Goal: Information Seeking & Learning: Understand process/instructions

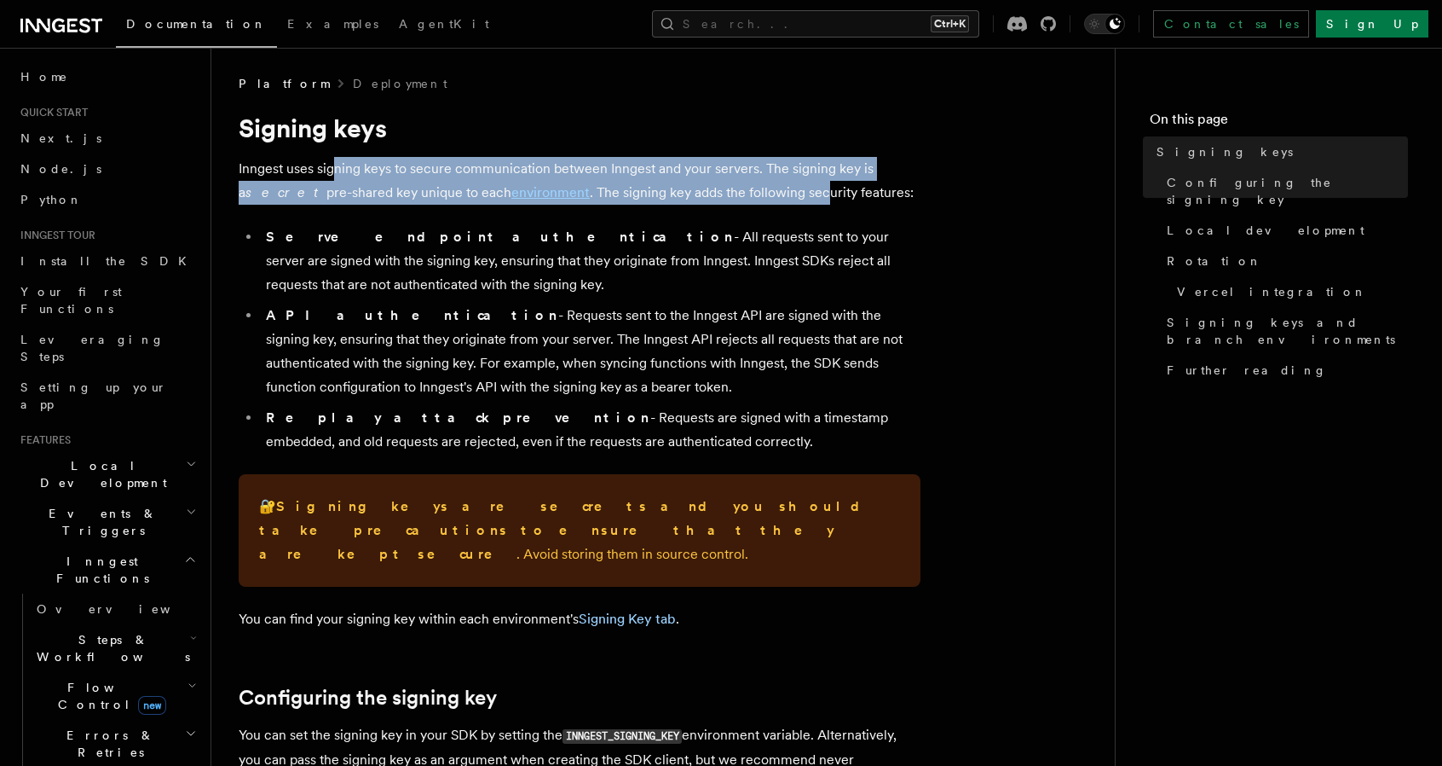
drag, startPoint x: 332, startPoint y: 168, endPoint x: 742, endPoint y: 190, distance: 410.6
click at [742, 190] on p "Inngest uses signing keys to secure communication between Inngest and your serv…" at bounding box center [580, 181] width 682 height 48
click at [656, 192] on p "Inngest uses signing keys to secure communication between Inngest and your serv…" at bounding box center [580, 181] width 682 height 48
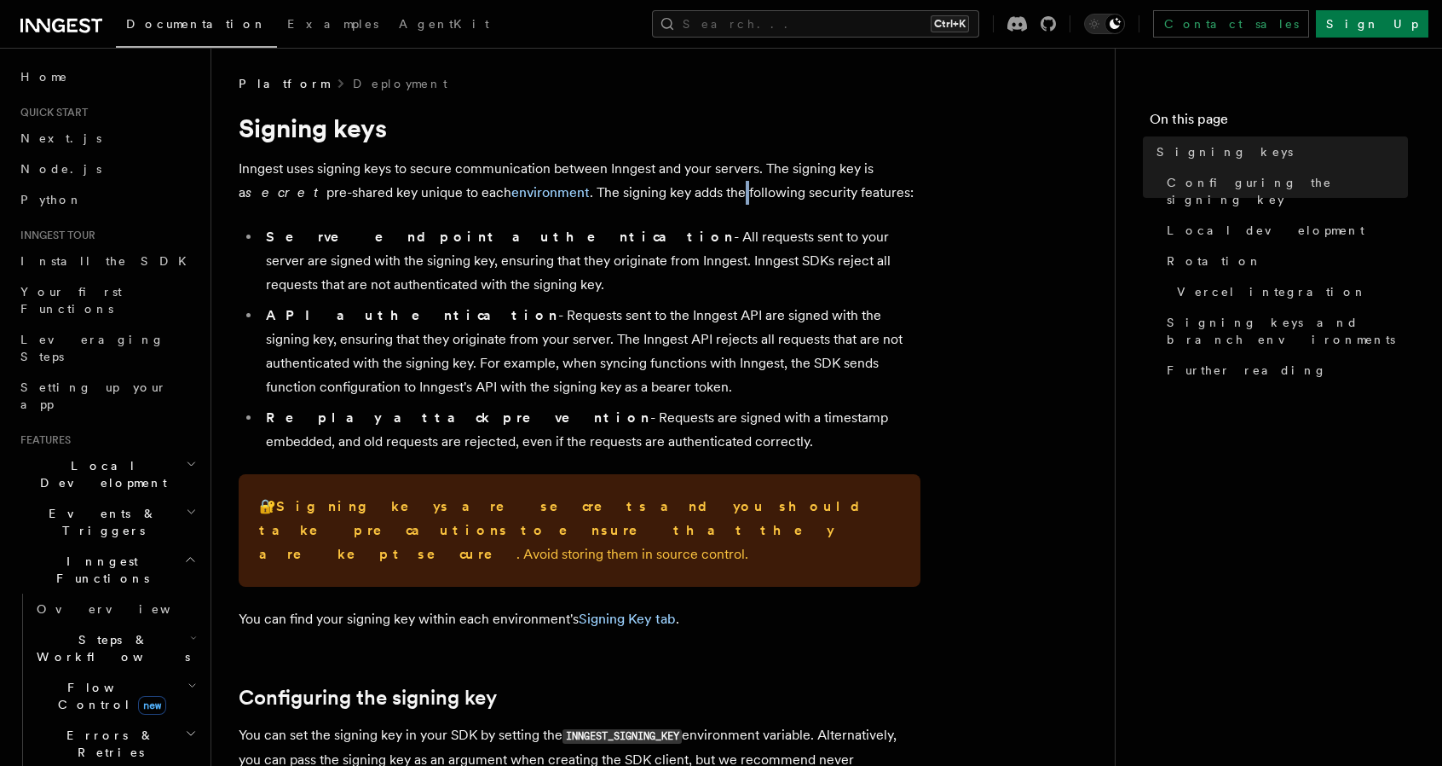
click at [656, 192] on p "Inngest uses signing keys to secure communication between Inngest and your serv…" at bounding box center [580, 181] width 682 height 48
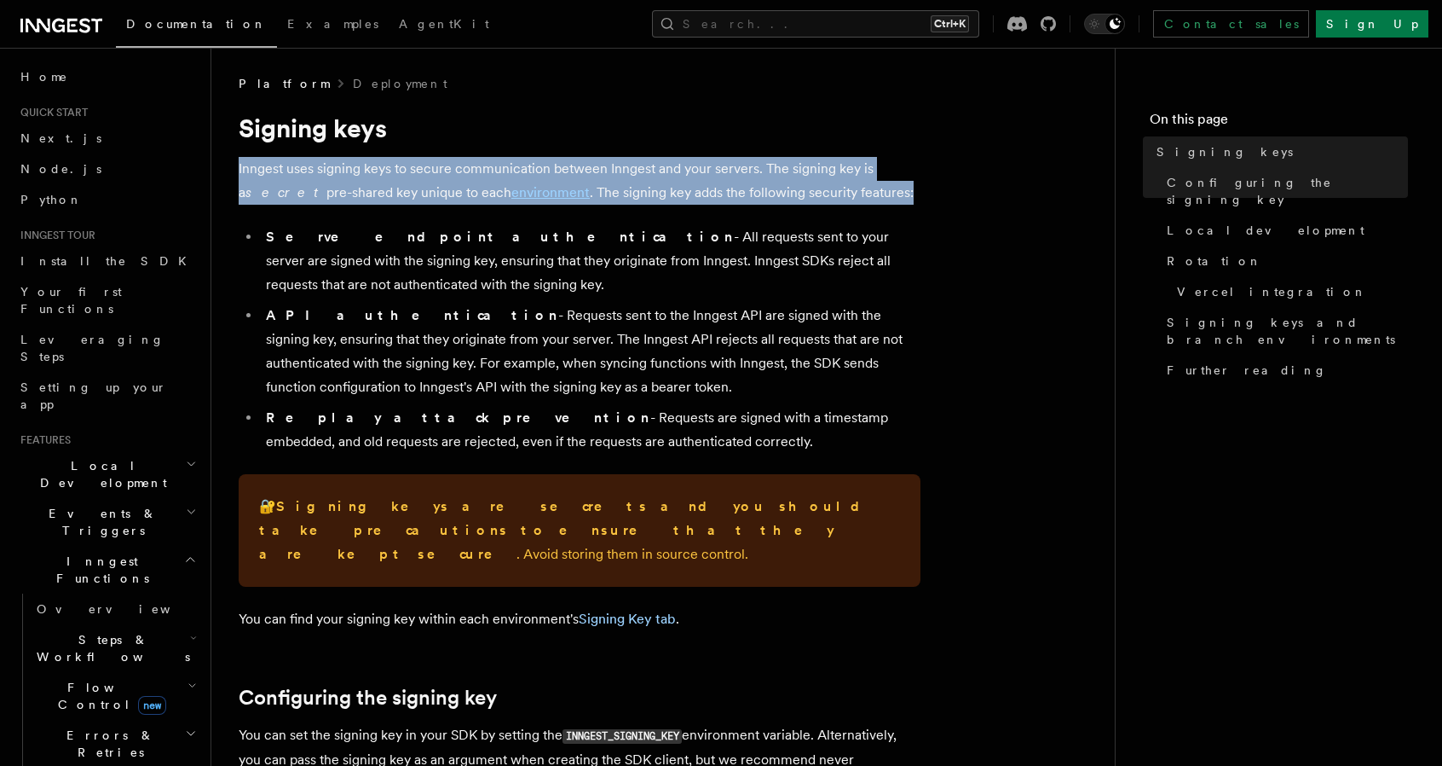
drag, startPoint x: 656, startPoint y: 192, endPoint x: 640, endPoint y: 200, distance: 18.3
click at [656, 192] on p "Inngest uses signing keys to secure communication between Inngest and your serv…" at bounding box center [580, 181] width 682 height 48
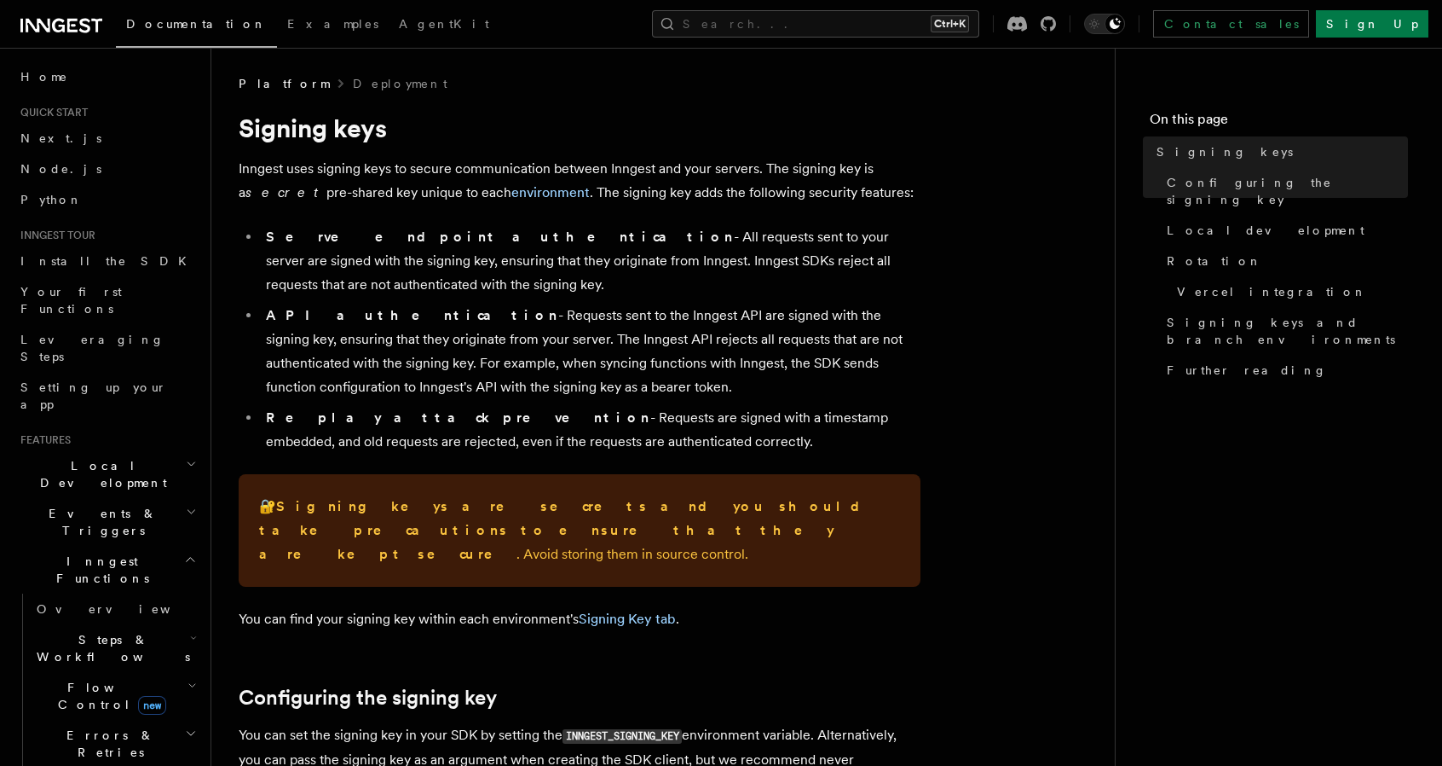
click at [412, 250] on li "Serve endpoint authentication - All requests sent to your server are signed wit…" at bounding box center [591, 261] width 660 height 72
click at [401, 228] on div at bounding box center [401, 228] width 0 height 0
click at [702, 235] on li "Serve endpoint authentication - All requests sent to your server are signed wit…" at bounding box center [591, 261] width 660 height 72
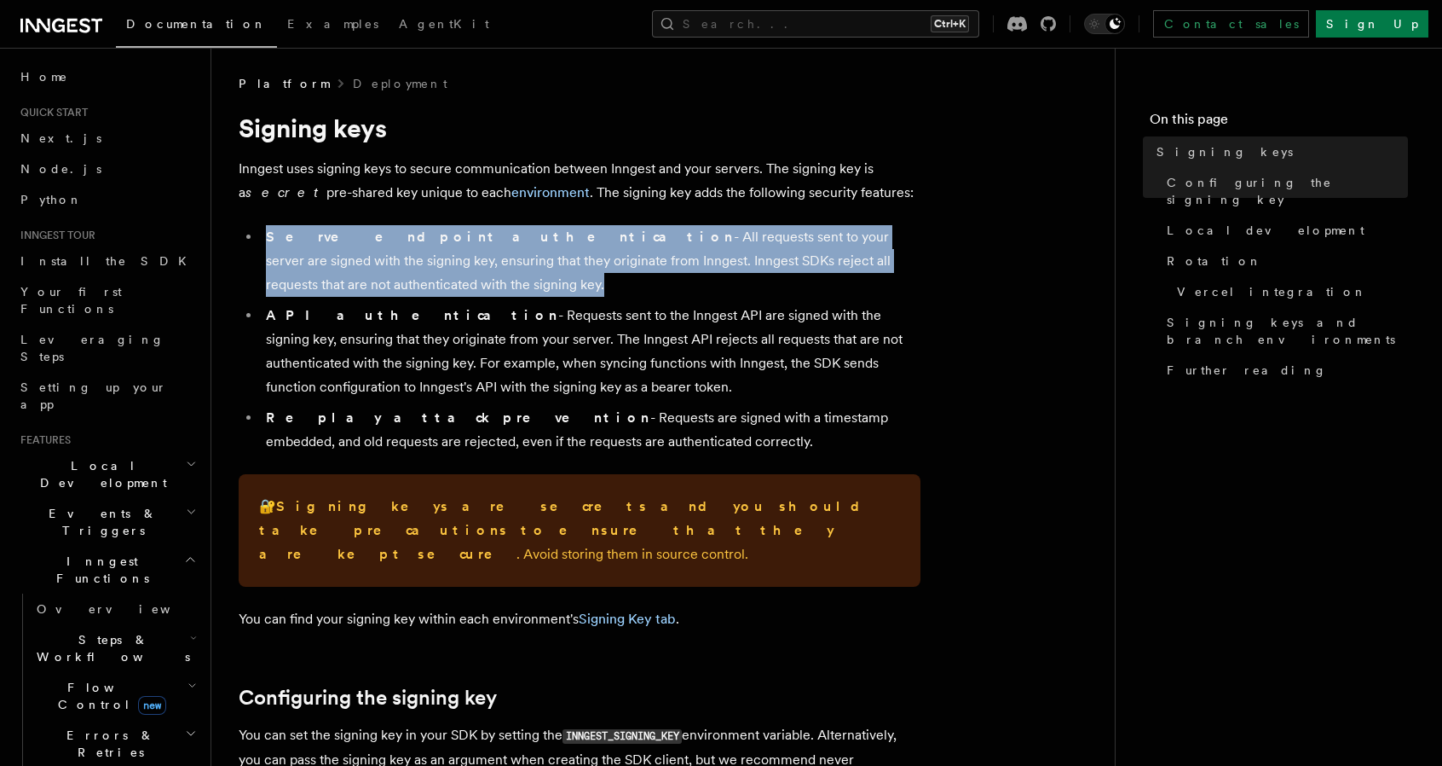
click at [702, 235] on li "Serve endpoint authentication - All requests sent to your server are signed wit…" at bounding box center [591, 261] width 660 height 72
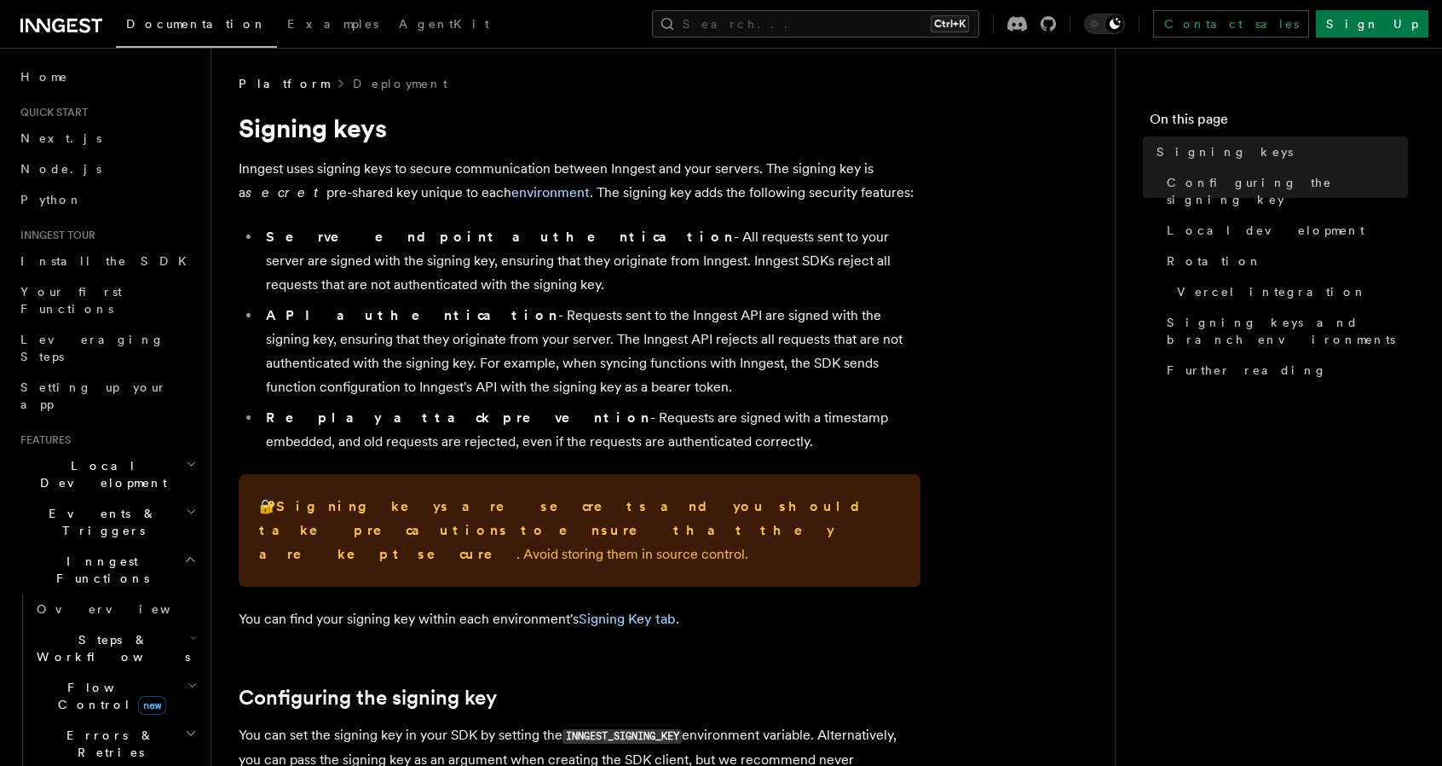
click at [400, 328] on li "API authentication - Requests sent to the Inngest API are signed with the signi…" at bounding box center [591, 350] width 660 height 95
click at [389, 307] on div at bounding box center [389, 307] width 0 height 0
click at [563, 357] on li "API authentication - Requests sent to the Inngest API are signed with the signi…" at bounding box center [591, 350] width 660 height 95
click at [564, 355] on li "API authentication - Requests sent to the Inngest API are signed with the signi…" at bounding box center [591, 350] width 660 height 95
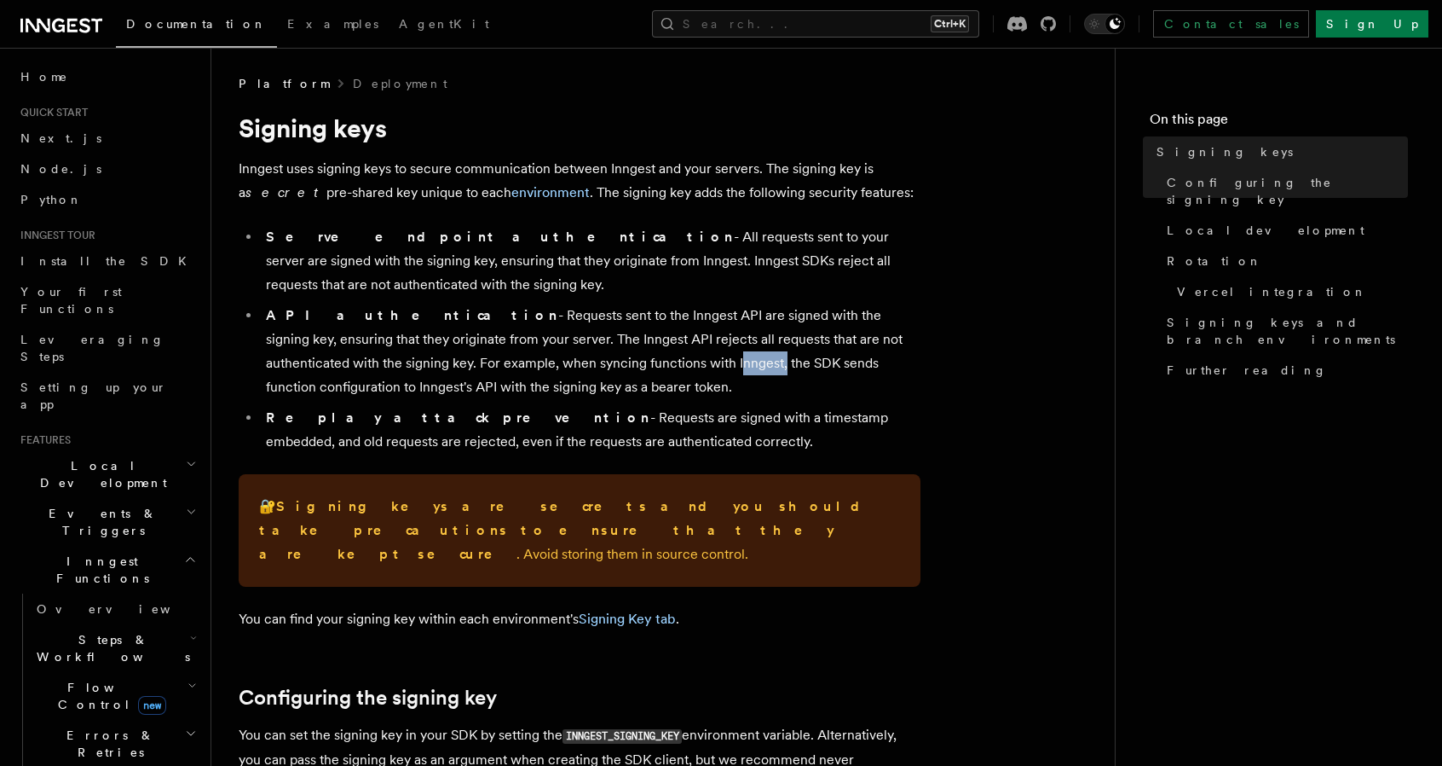
click at [564, 355] on li "API authentication - Requests sent to the Inngest API are signed with the signi…" at bounding box center [591, 350] width 660 height 95
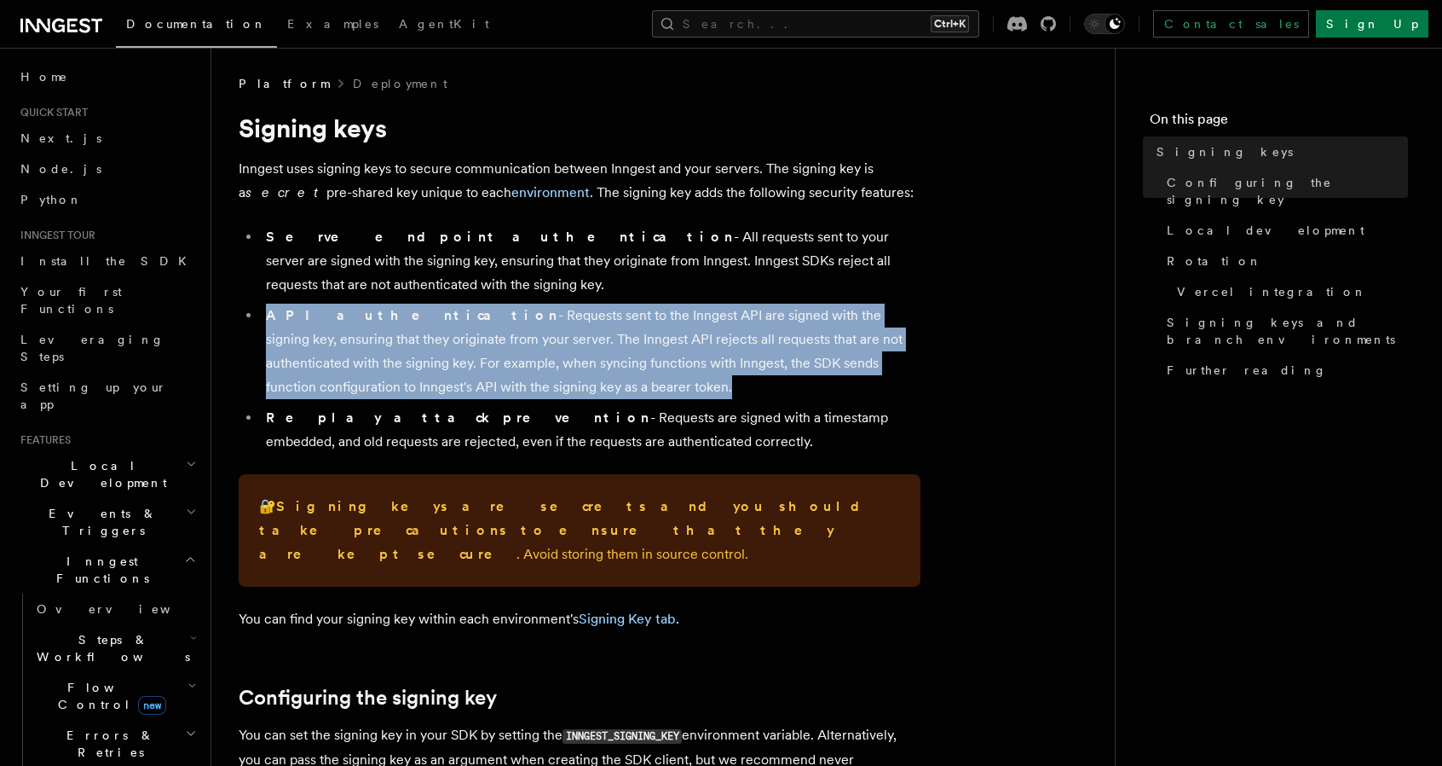
click at [564, 355] on li "API authentication - Requests sent to the Inngest API are signed with the signi…" at bounding box center [591, 350] width 660 height 95
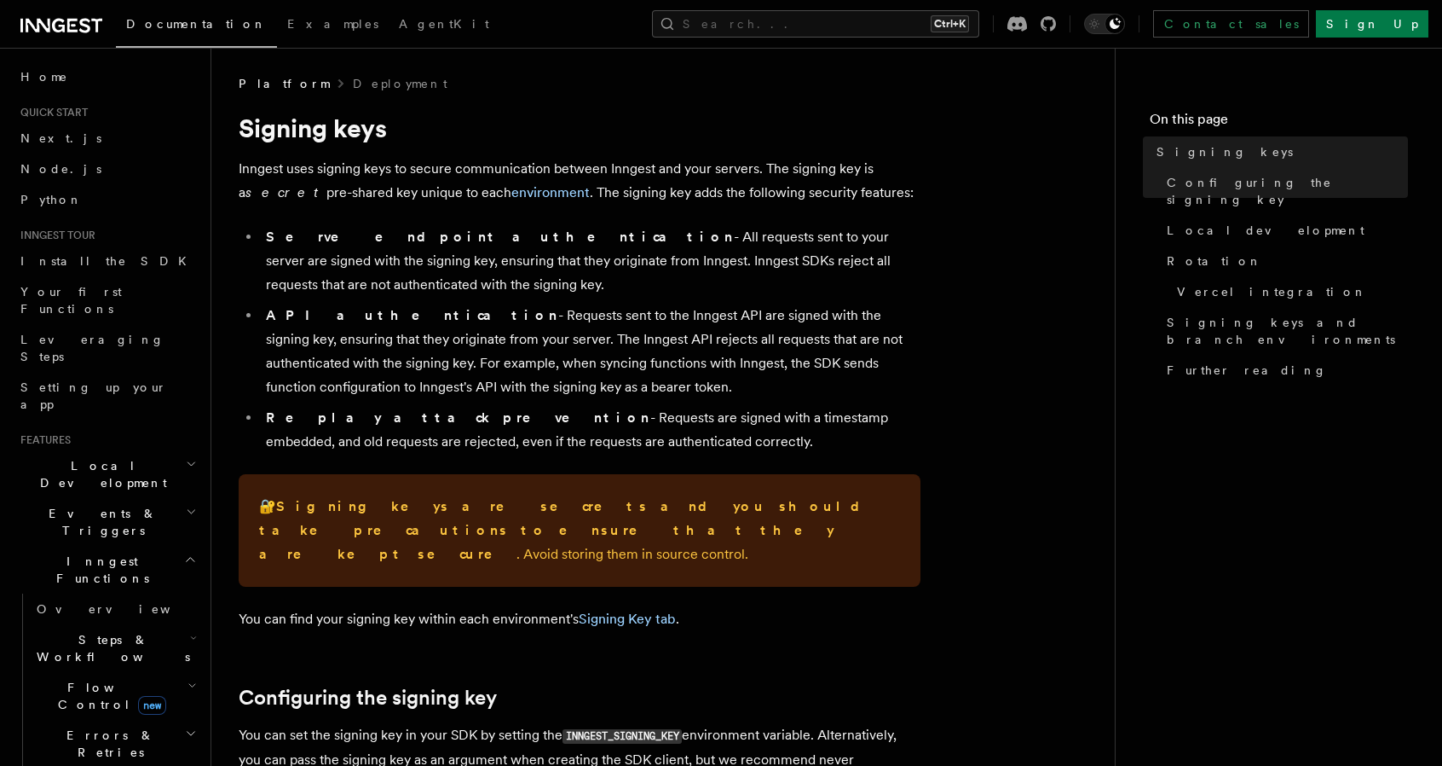
click at [449, 434] on li "Replay attack prevention - Requests are signed with a timestamp embedded, and o…" at bounding box center [591, 430] width 660 height 48
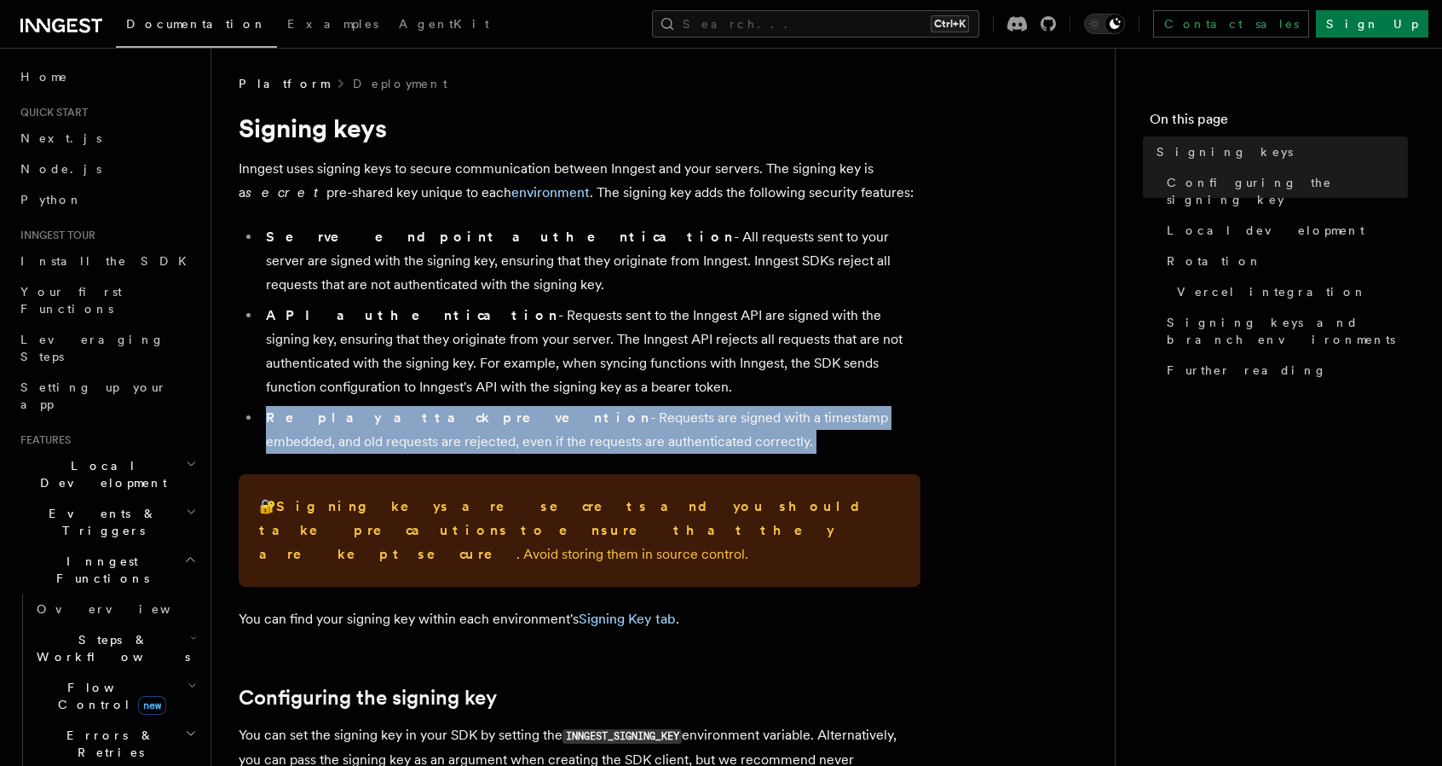
click at [449, 434] on li "Replay attack prevention - Requests are signed with a timestamp embedded, and o…" at bounding box center [591, 430] width 660 height 48
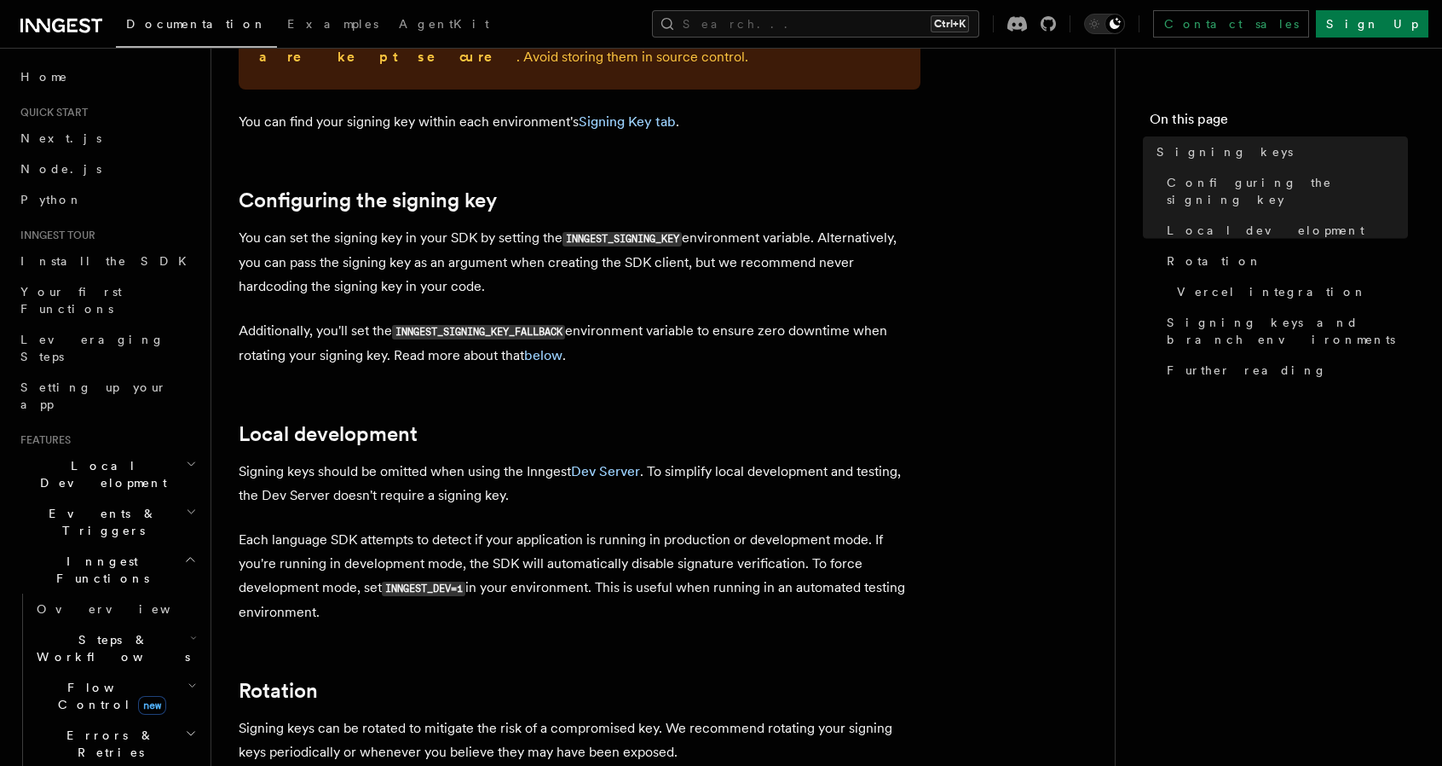
scroll to position [511, 0]
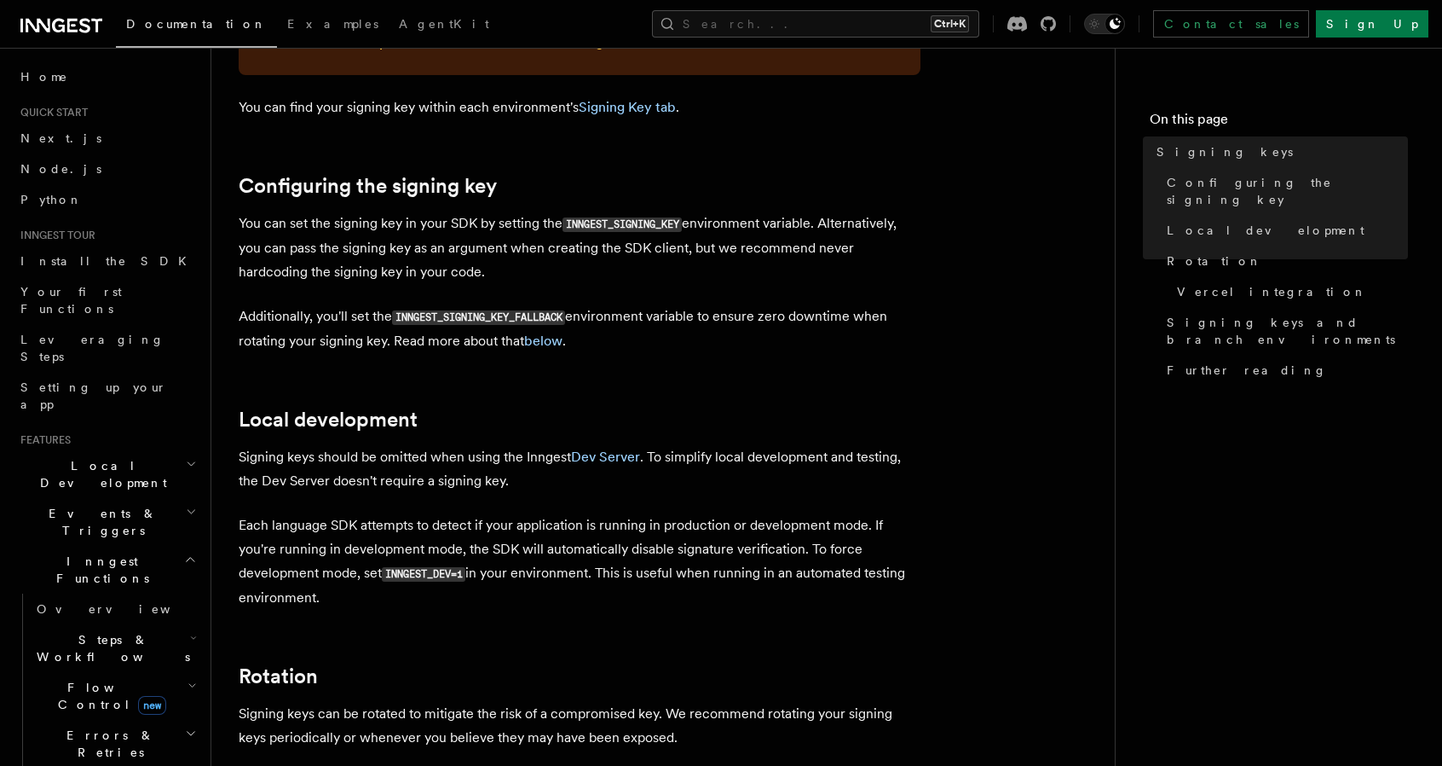
drag, startPoint x: 483, startPoint y: 502, endPoint x: 760, endPoint y: 566, distance: 284.3
click at [760, 566] on p "Each language SDK attempts to detect if your application is running in producti…" at bounding box center [580, 561] width 682 height 96
click at [656, 664] on h2 "Rotation" at bounding box center [580, 676] width 682 height 24
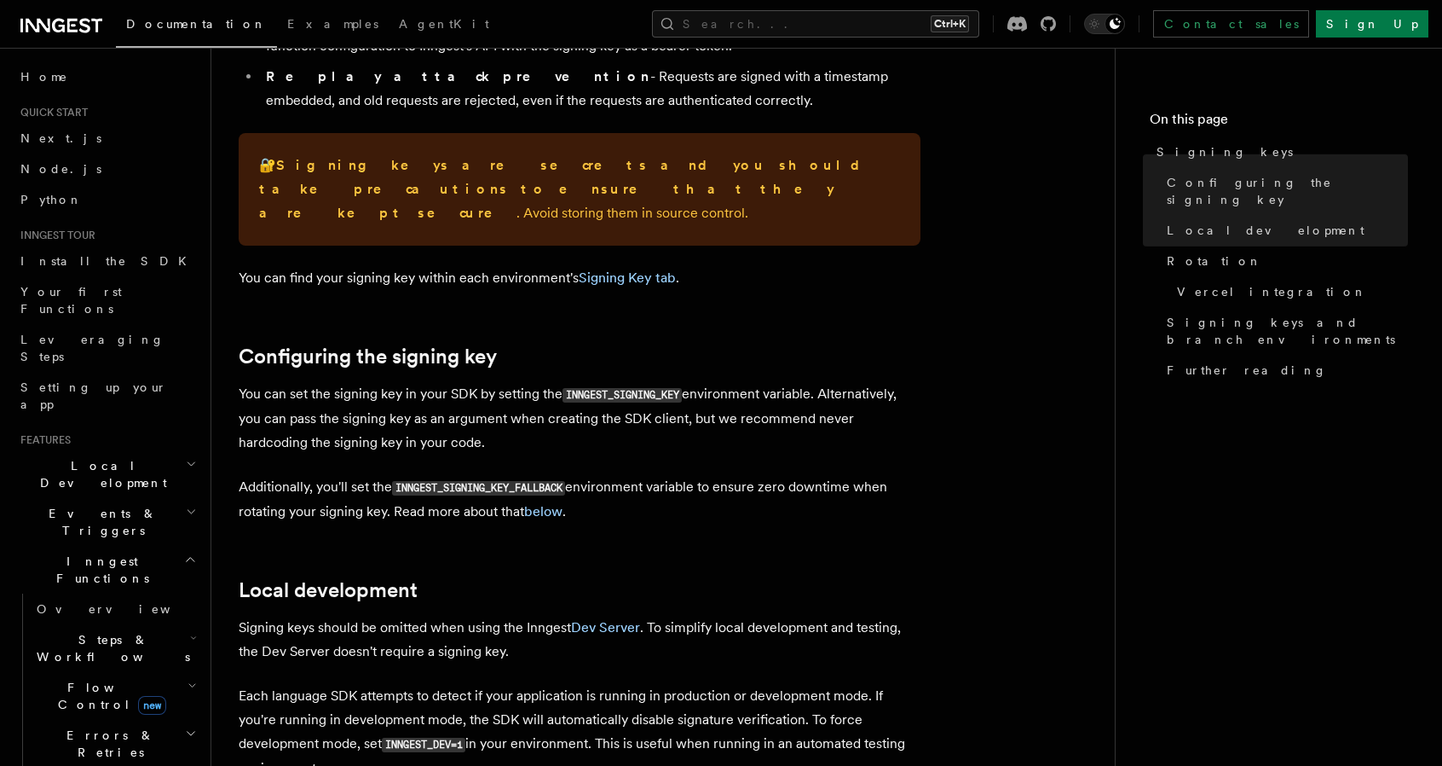
scroll to position [85, 0]
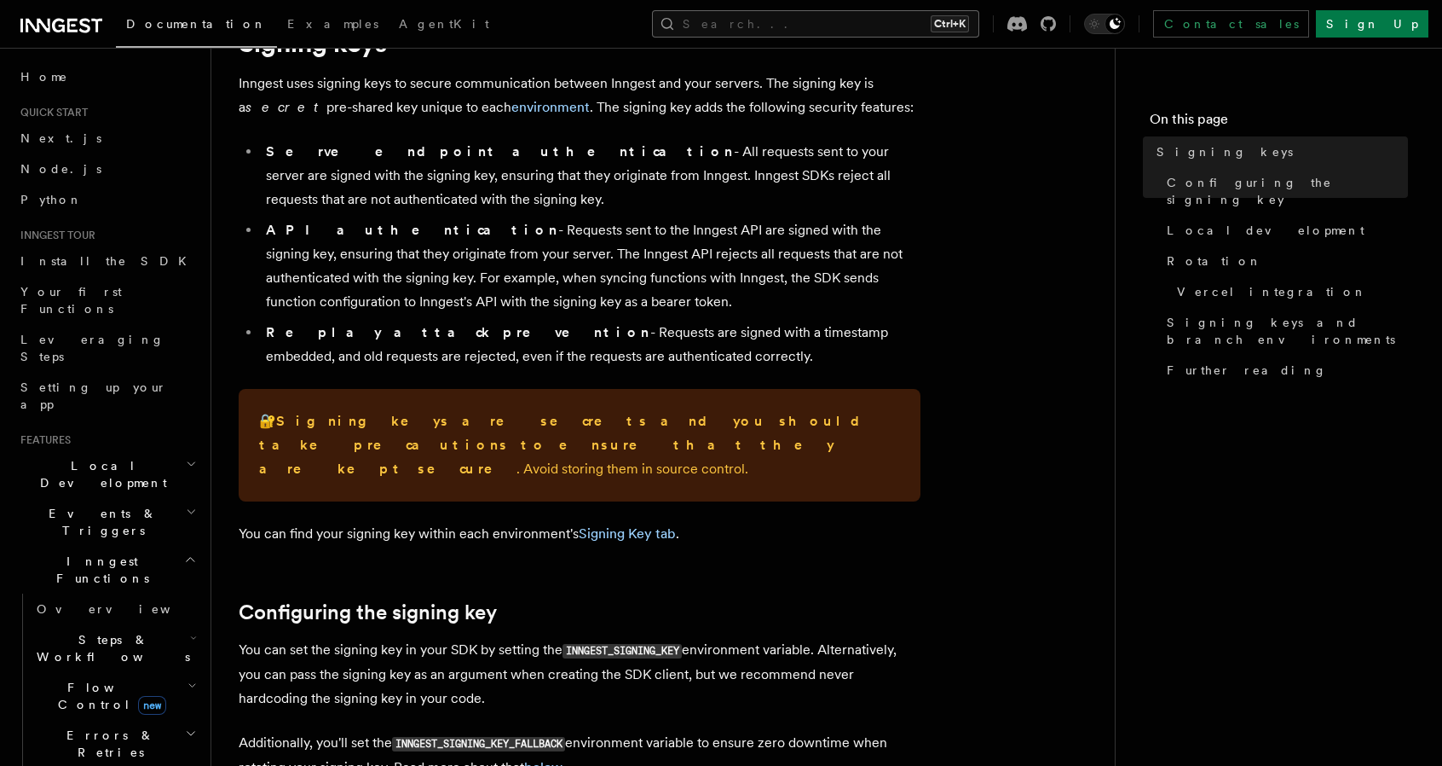
click at [909, 25] on button "Search... Ctrl+K" at bounding box center [815, 23] width 327 height 27
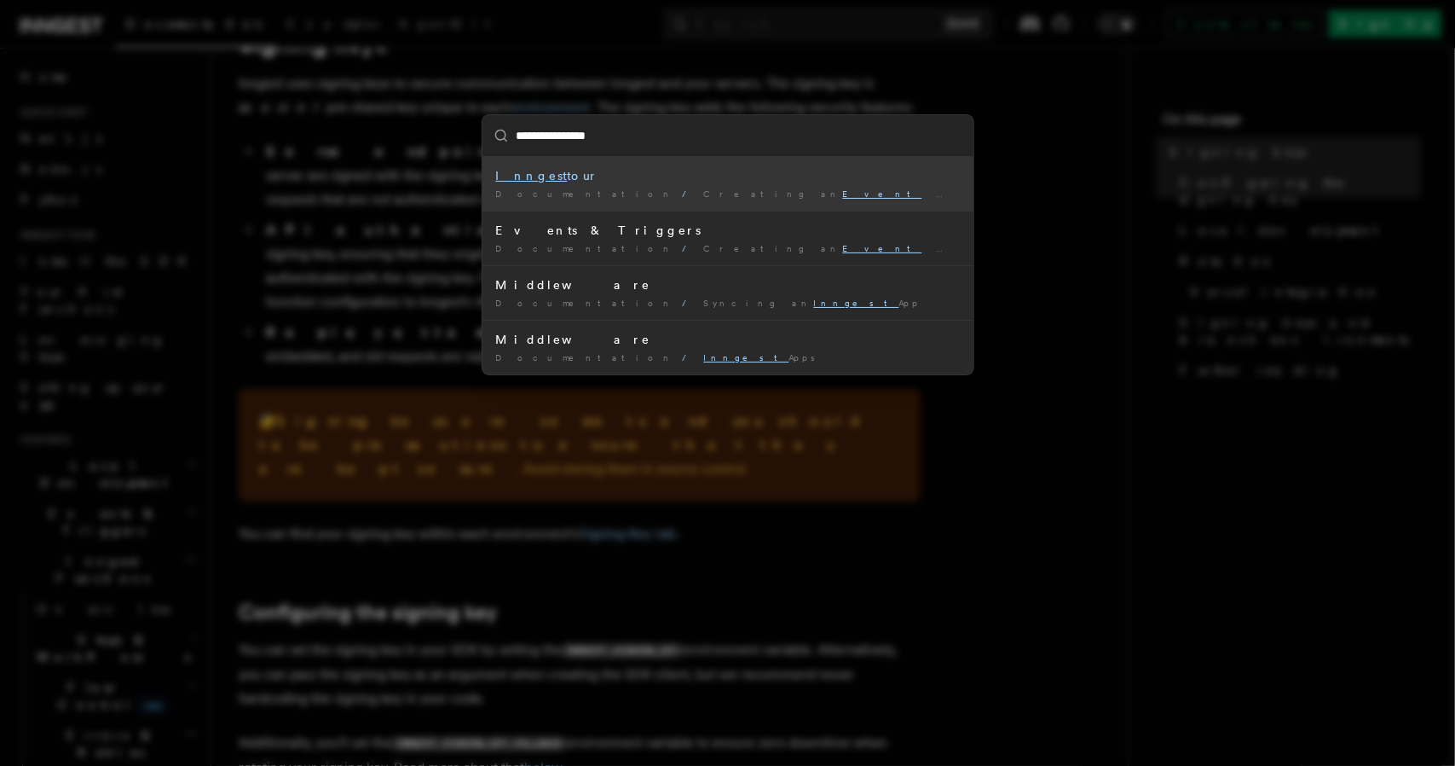
type input "**********"
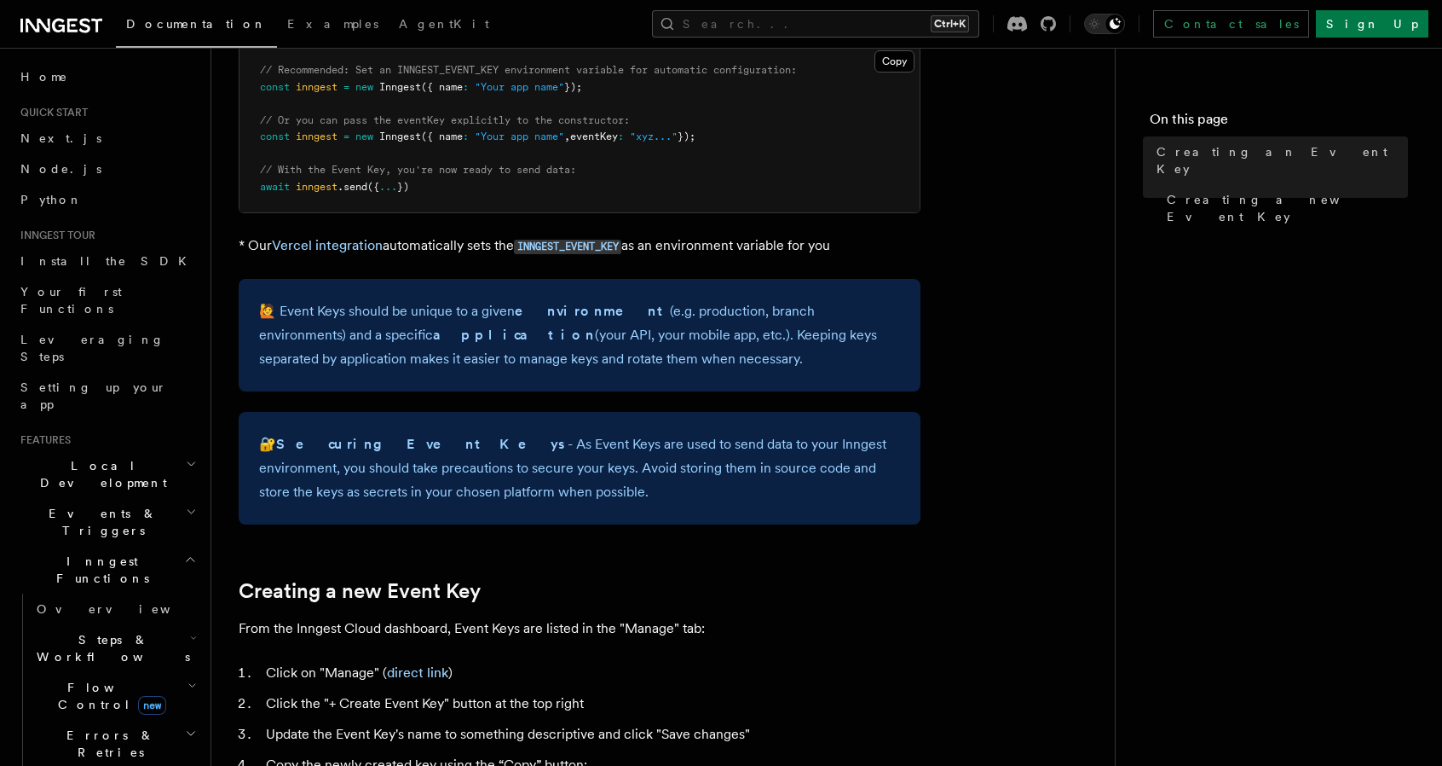
scroll to position [256, 0]
click at [963, 248] on article "Platform Deployment Creating an Event Key “Event Keys” are unique keys that all…" at bounding box center [663, 755] width 849 height 1872
click at [322, 245] on link "Vercel integration" at bounding box center [327, 247] width 111 height 16
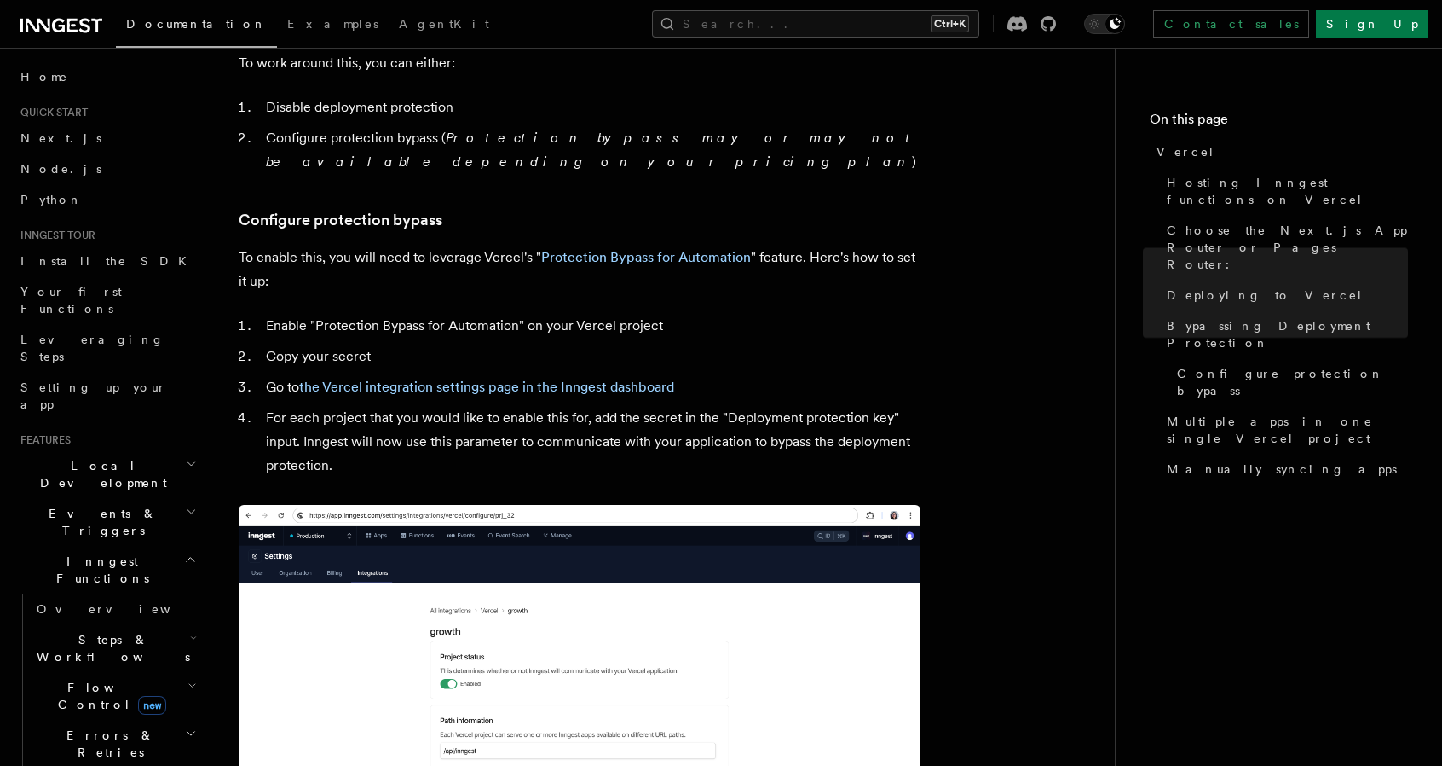
scroll to position [1534, 0]
